Goal: Task Accomplishment & Management: Complete application form

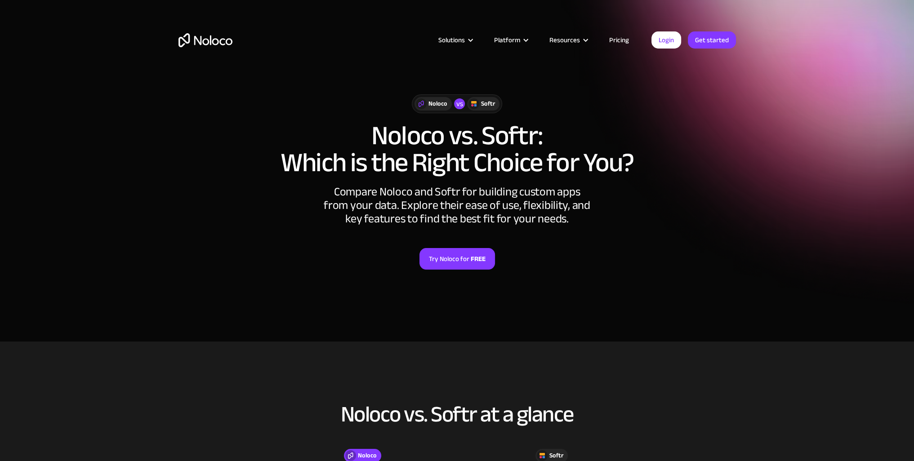
click at [462, 263] on link "Try Noloco for FREE" at bounding box center [457, 259] width 76 height 22
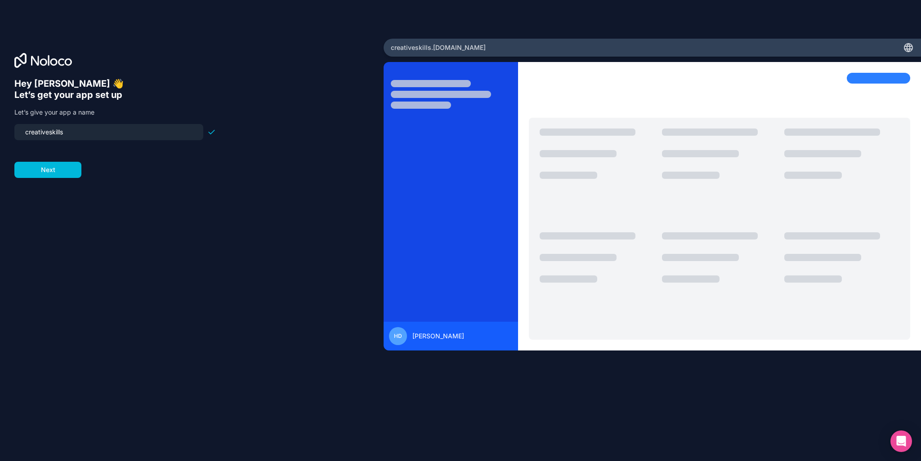
drag, startPoint x: 99, startPoint y: 135, endPoint x: 0, endPoint y: 137, distance: 98.9
click at [0, 137] on div "Hey [PERSON_NAME] 👋 Let’s get your app set up Let’s give your app a name creati…" at bounding box center [191, 231] width 383 height 384
type input "[PERSON_NAME]"
click at [41, 177] on button "Next" at bounding box center [47, 170] width 67 height 16
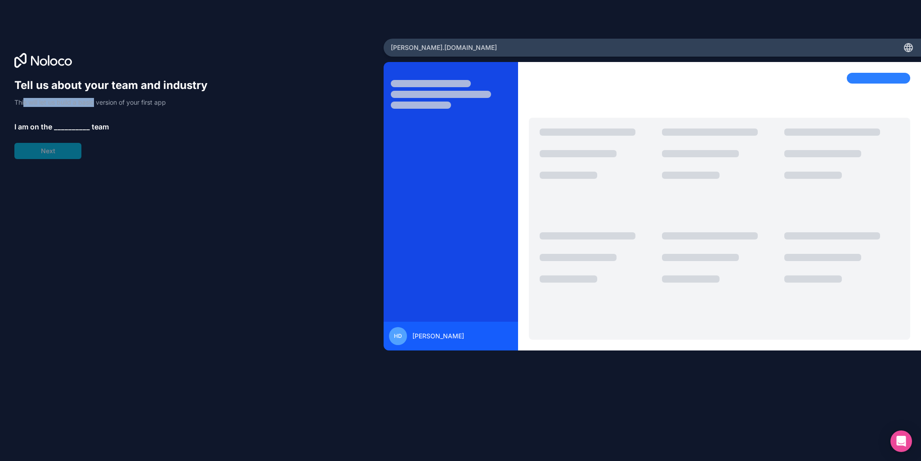
drag, startPoint x: 23, startPoint y: 93, endPoint x: 95, endPoint y: 99, distance: 72.2
click at [95, 99] on div "Tell us about your team and industry This will let us build a basic version of …" at bounding box center [114, 118] width 201 height 81
click at [128, 98] on p "This will let us build a basic version of your first app" at bounding box center [114, 102] width 201 height 9
click at [70, 127] on span "__________" at bounding box center [72, 126] width 36 height 11
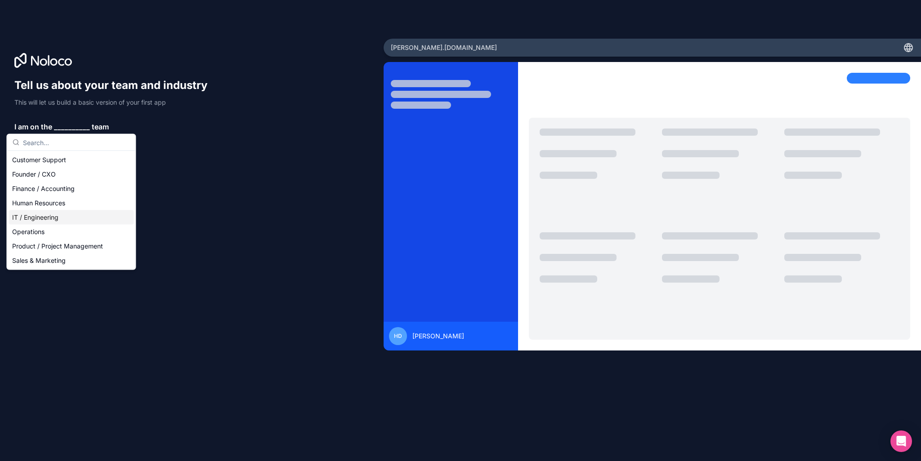
click at [70, 212] on div "IT / Engineering" at bounding box center [71, 217] width 125 height 14
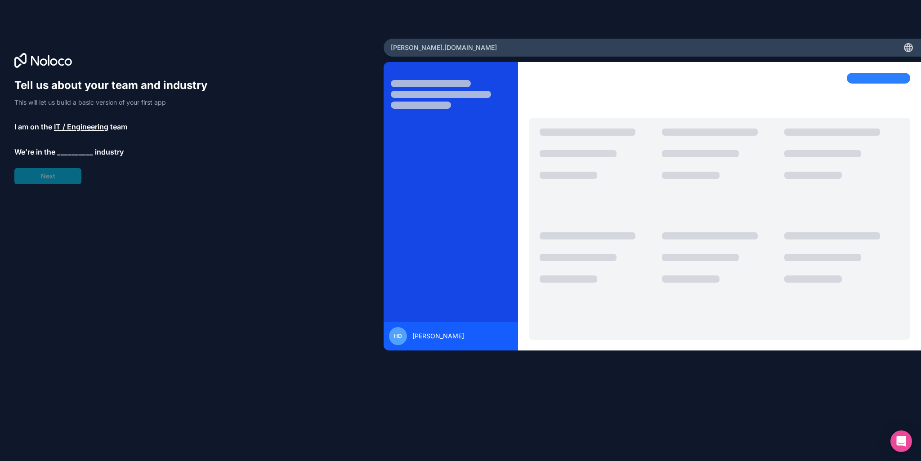
click at [62, 149] on span "__________" at bounding box center [75, 152] width 36 height 11
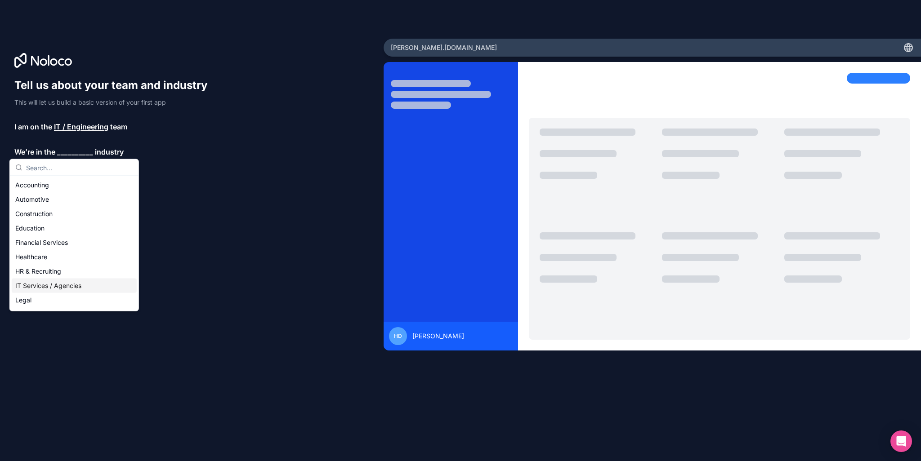
click at [61, 286] on div "IT Services / Agencies" at bounding box center [74, 286] width 125 height 14
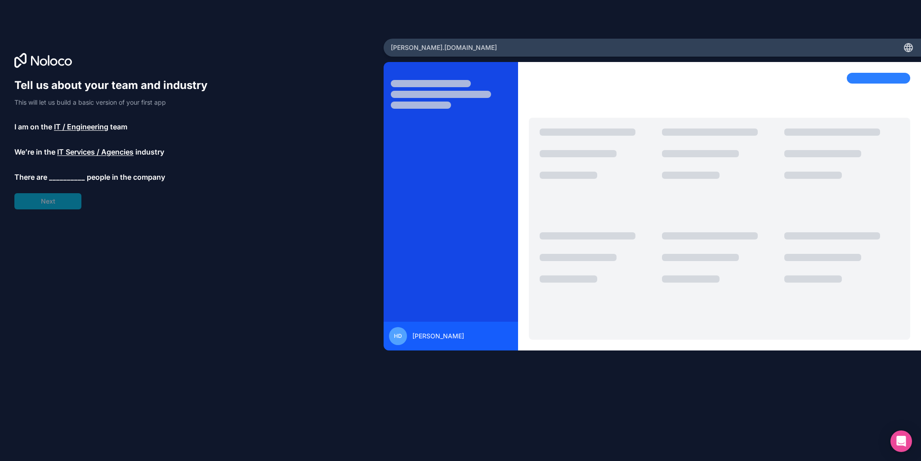
click at [51, 177] on span "__________" at bounding box center [67, 177] width 36 height 11
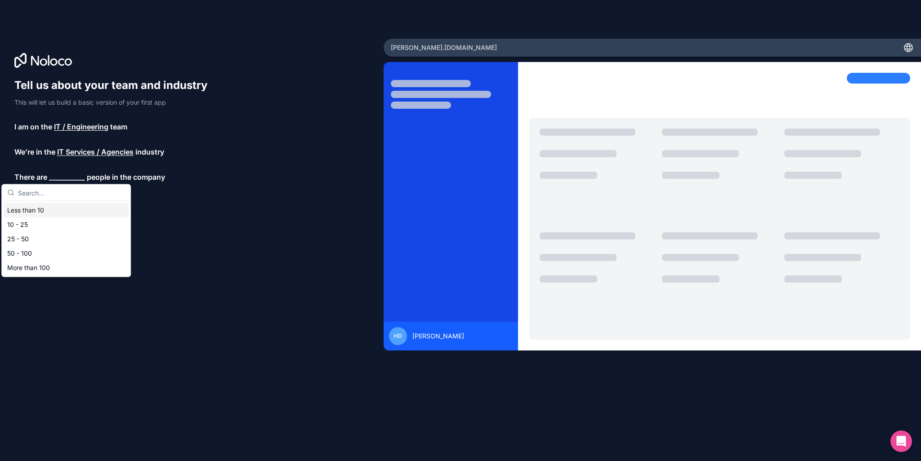
click at [56, 208] on div "Less than 10" at bounding box center [66, 210] width 125 height 14
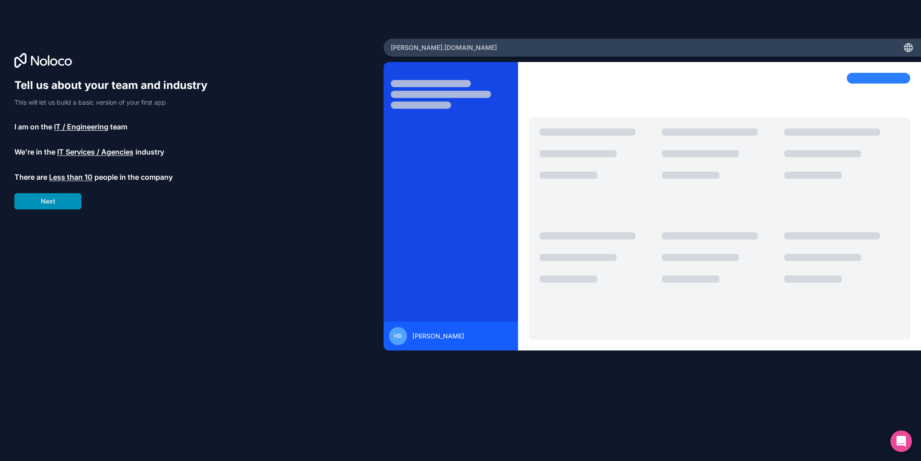
click at [54, 204] on button "Next" at bounding box center [47, 201] width 67 height 16
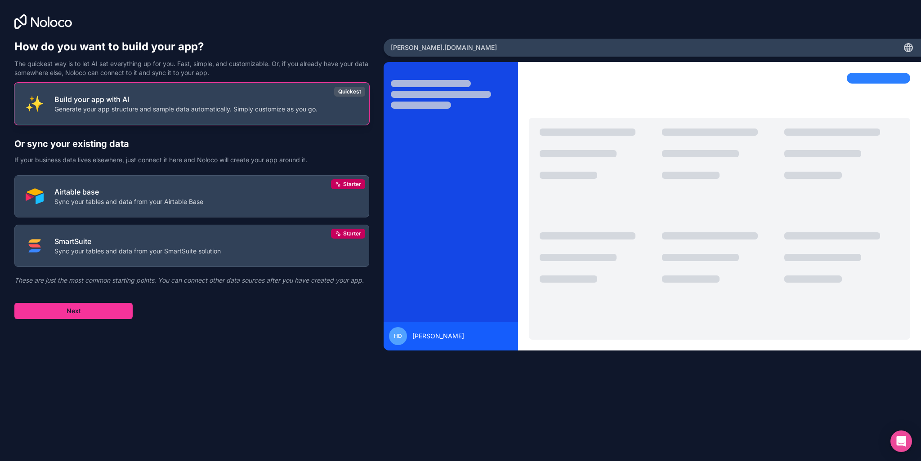
click at [251, 103] on p "Build your app with AI" at bounding box center [185, 99] width 263 height 11
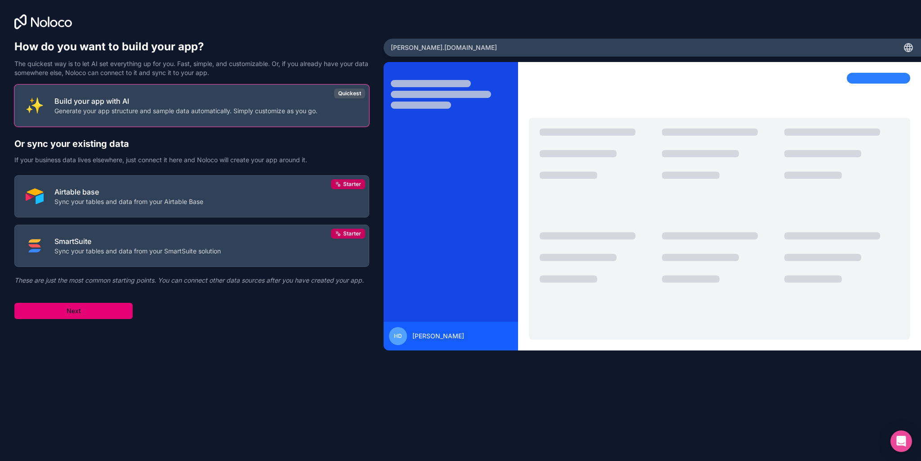
click at [105, 314] on button "Next" at bounding box center [73, 311] width 118 height 16
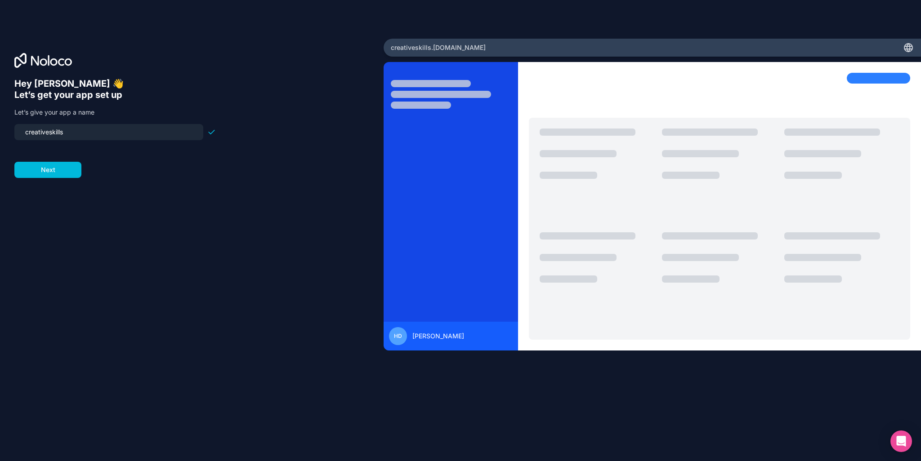
click at [910, 46] on icon at bounding box center [909, 48] width 1 height 8
